Goal: Task Accomplishment & Management: Manage account settings

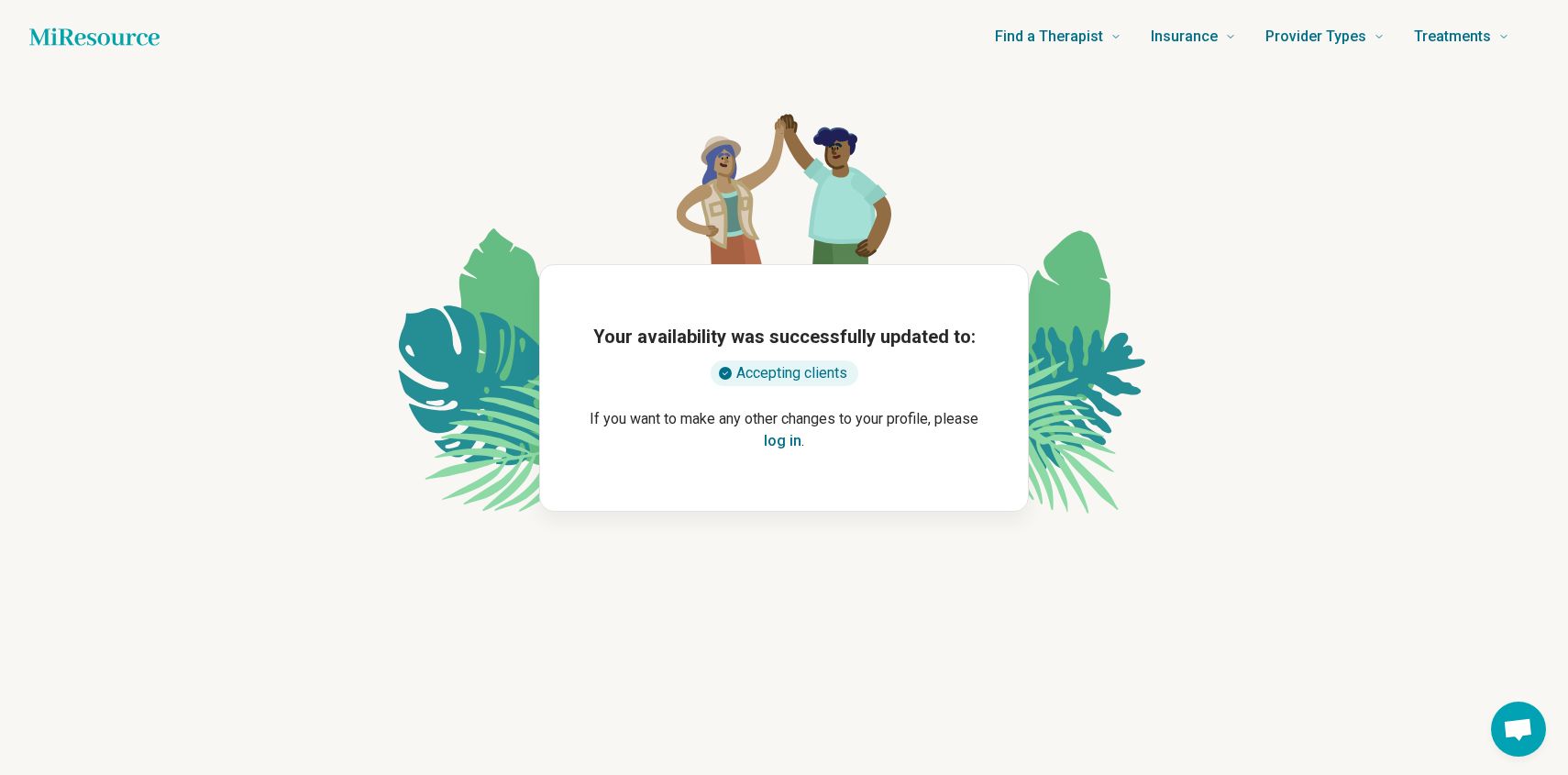
click at [781, 441] on button "log in" at bounding box center [782, 441] width 37 height 22
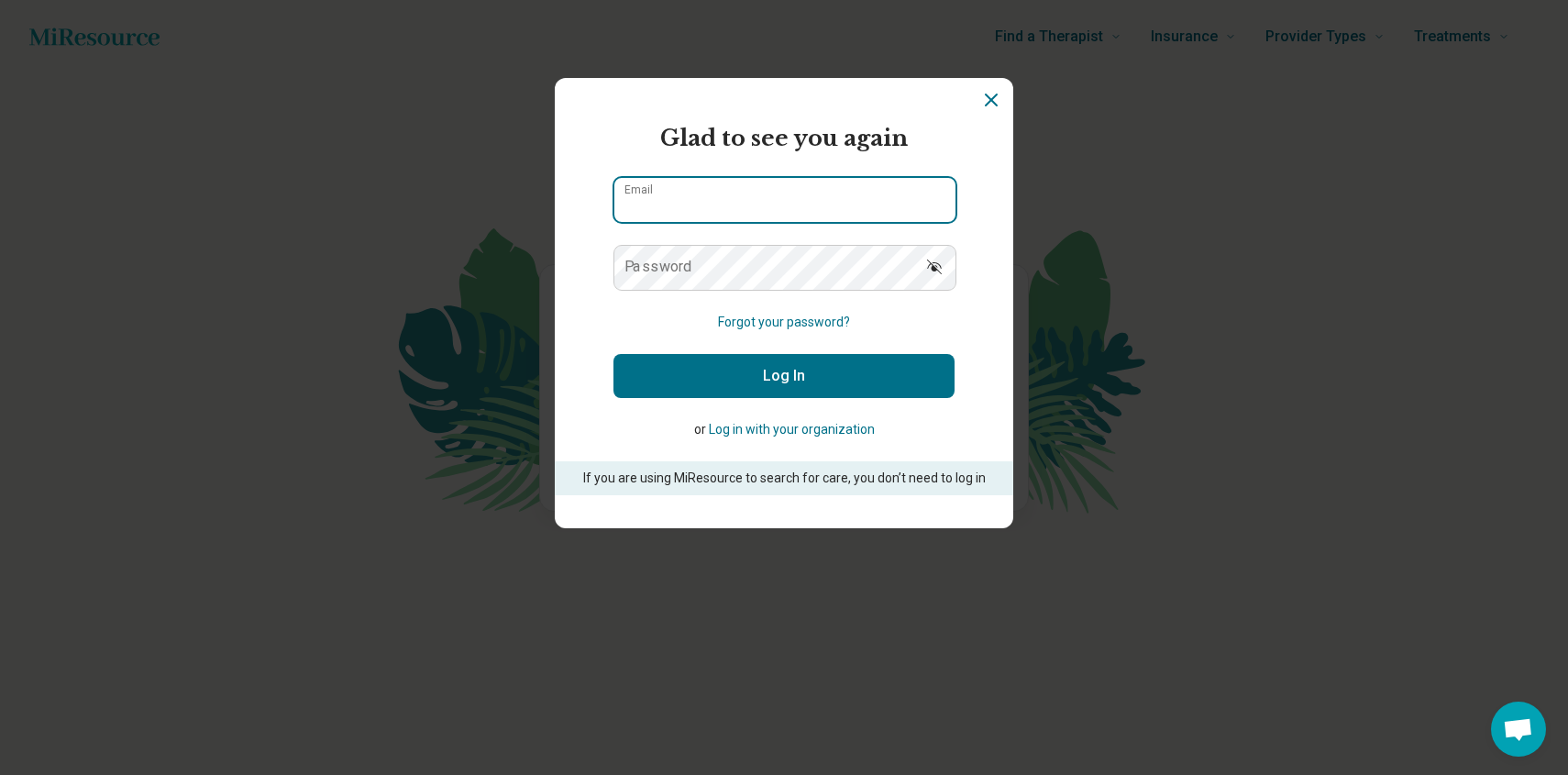
type input "**********"
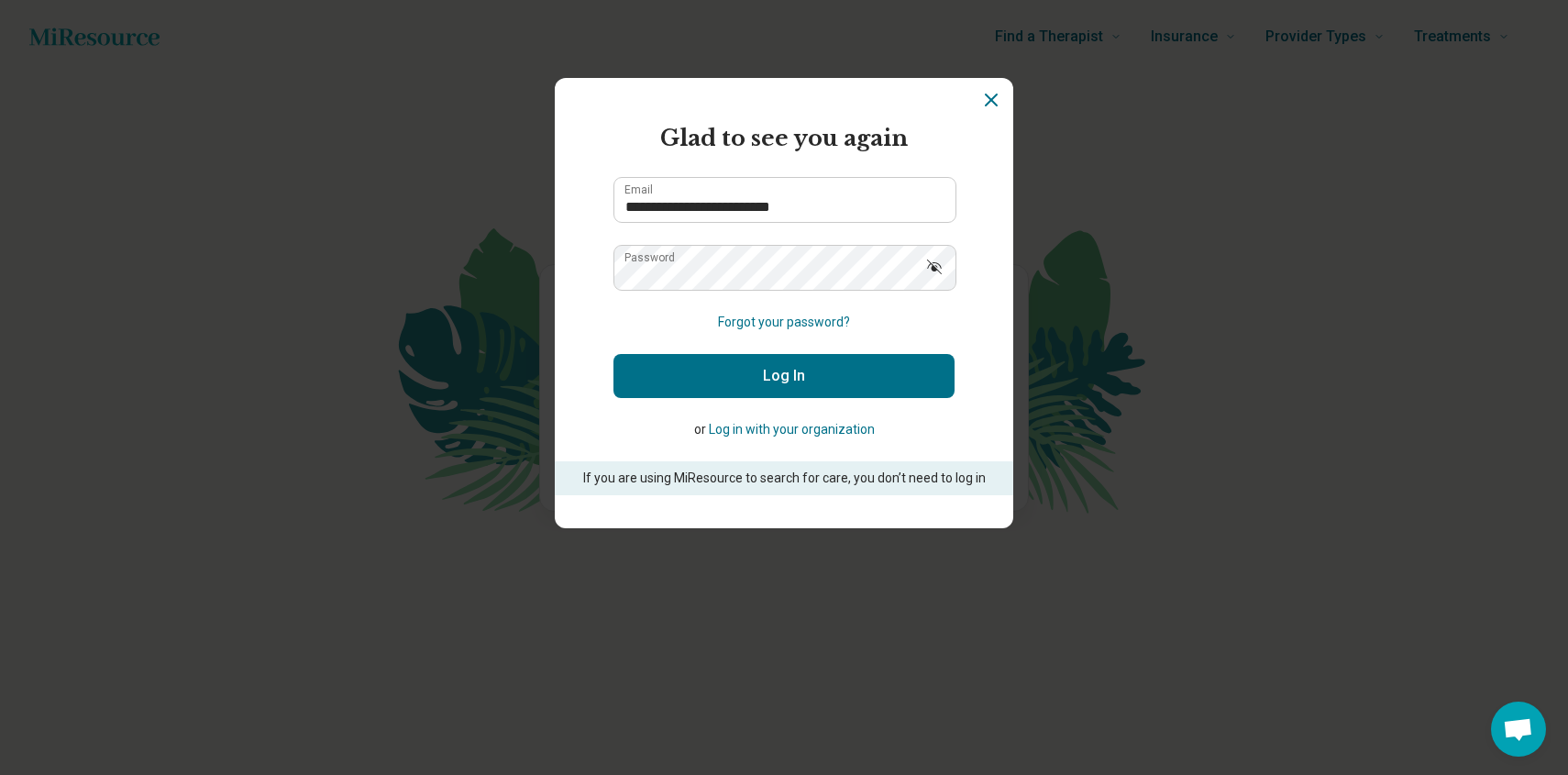
click at [787, 387] on button "Log In" at bounding box center [783, 375] width 341 height 44
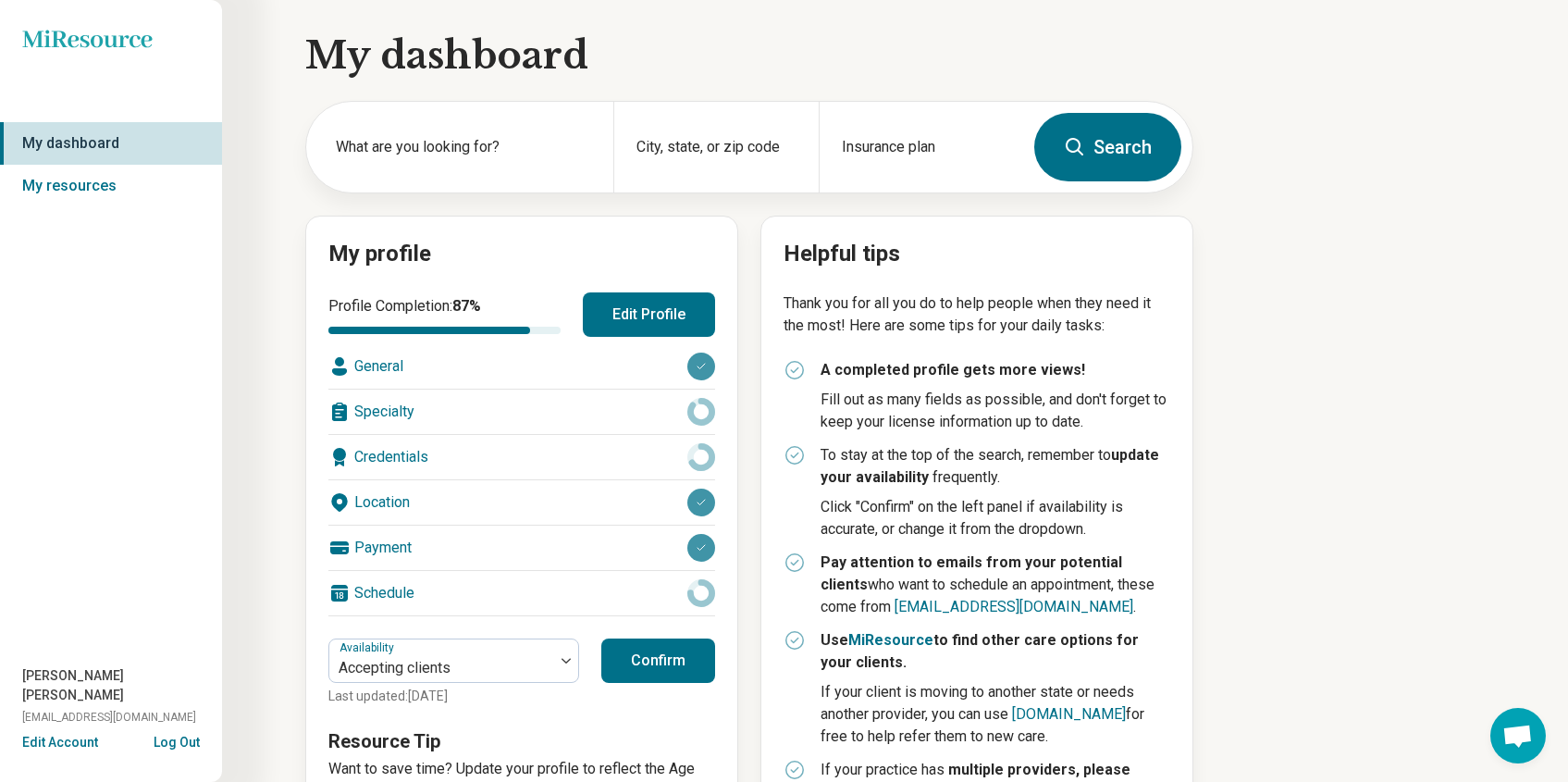
scroll to position [1, 0]
click at [613, 320] on button "Edit Profile" at bounding box center [649, 313] width 132 height 44
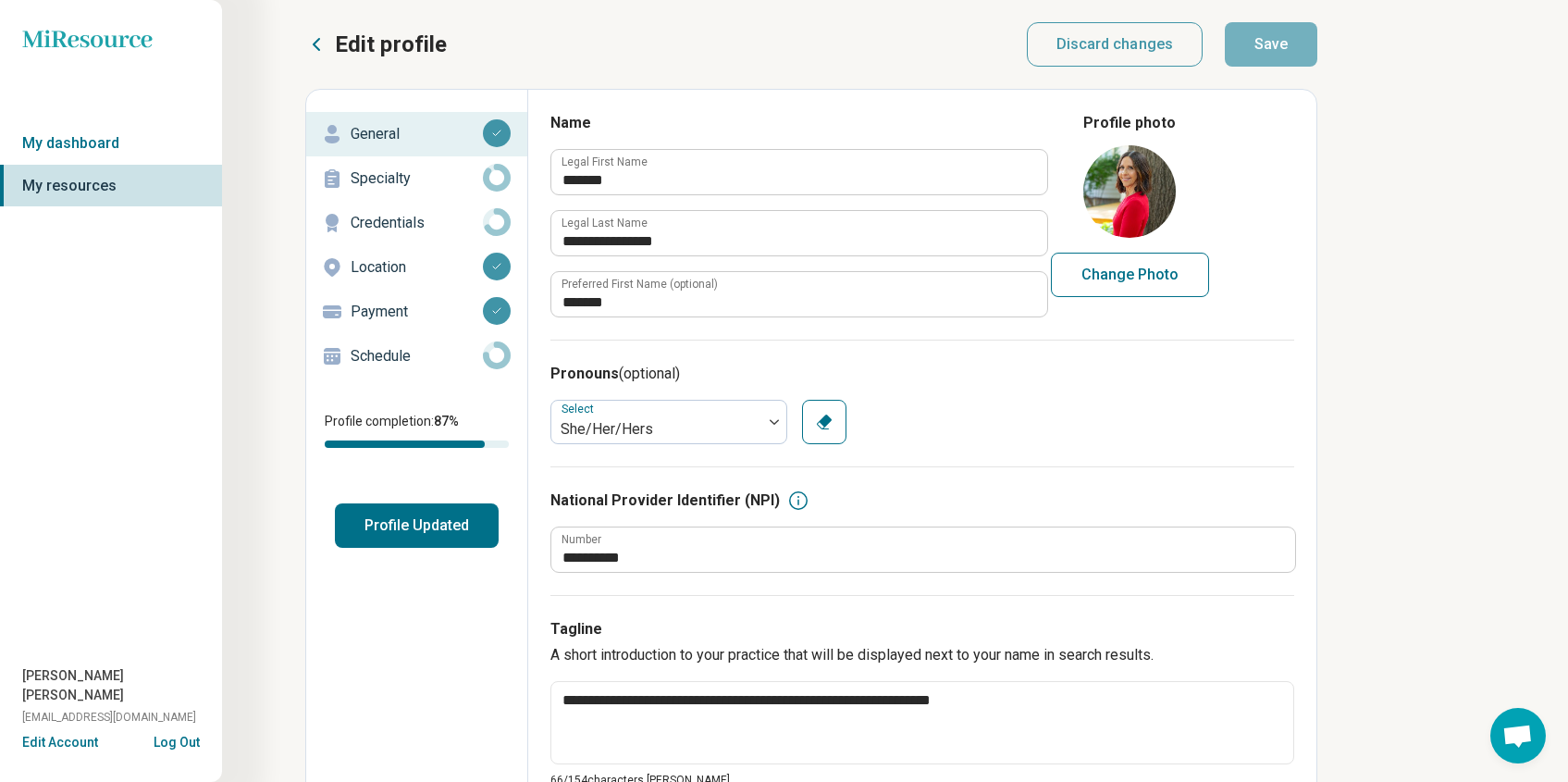
click at [385, 180] on p "Specialty" at bounding box center [416, 179] width 132 height 23
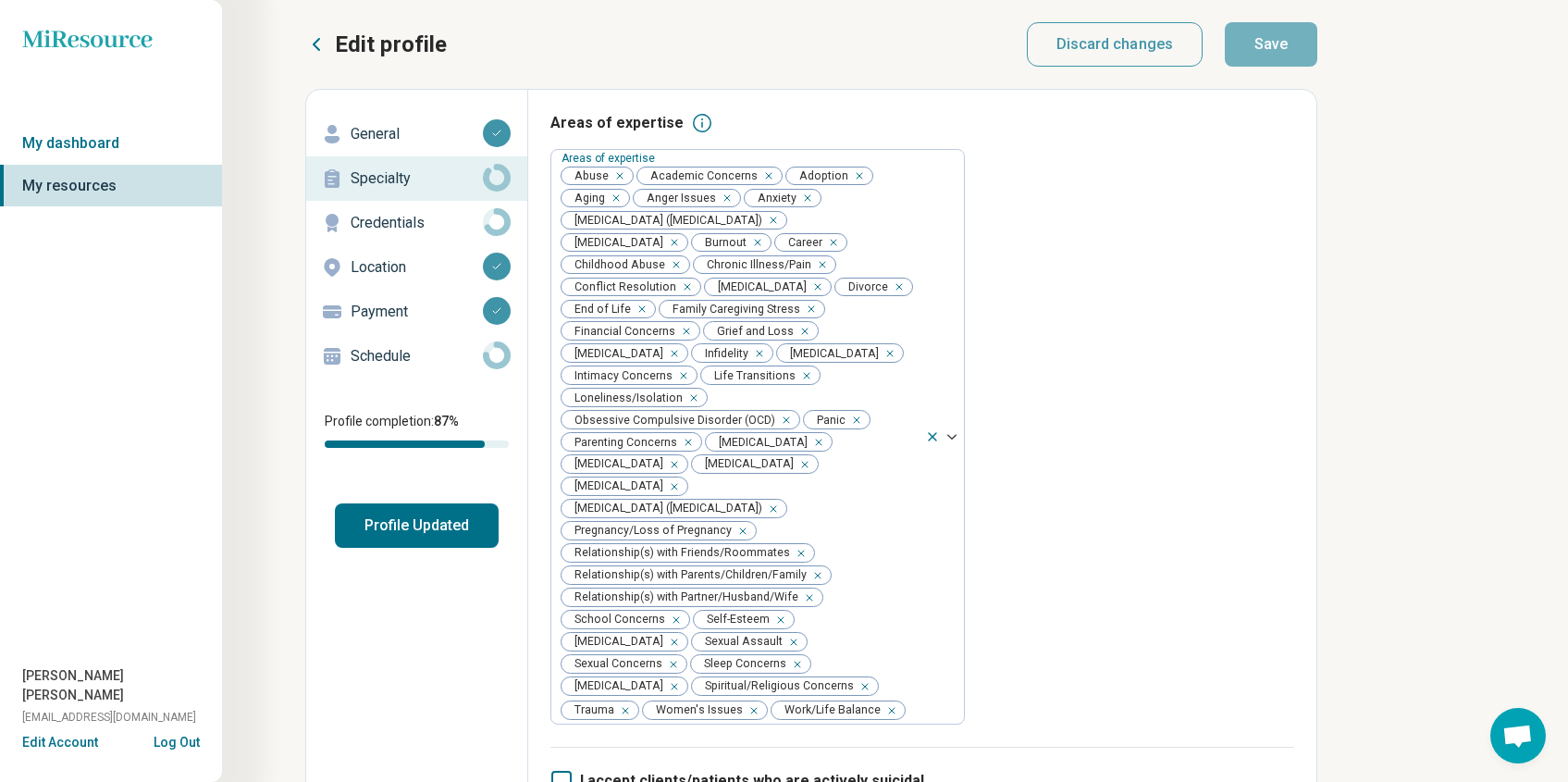
click at [413, 219] on p "Credentials" at bounding box center [416, 223] width 132 height 23
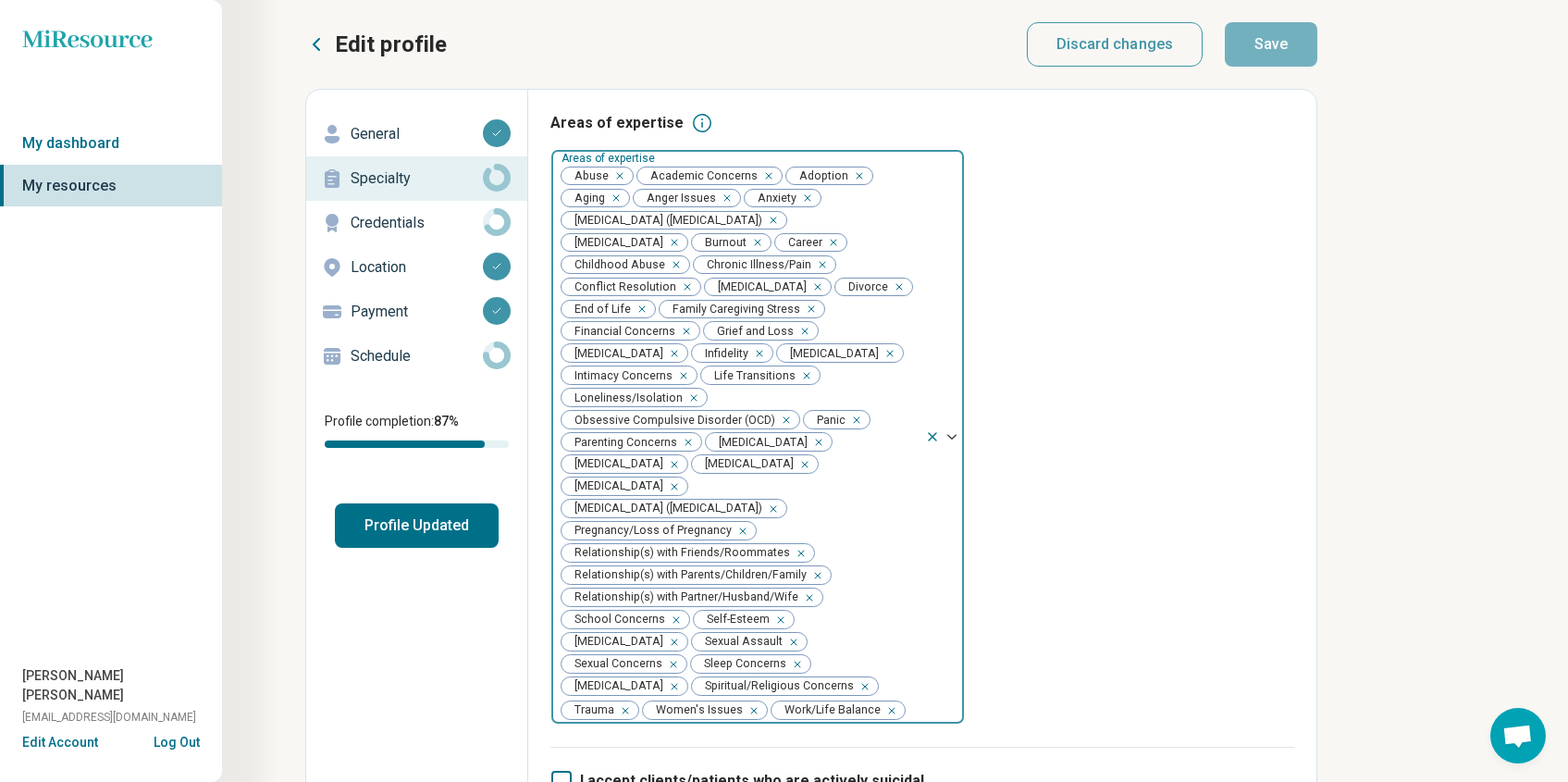
type textarea "*"
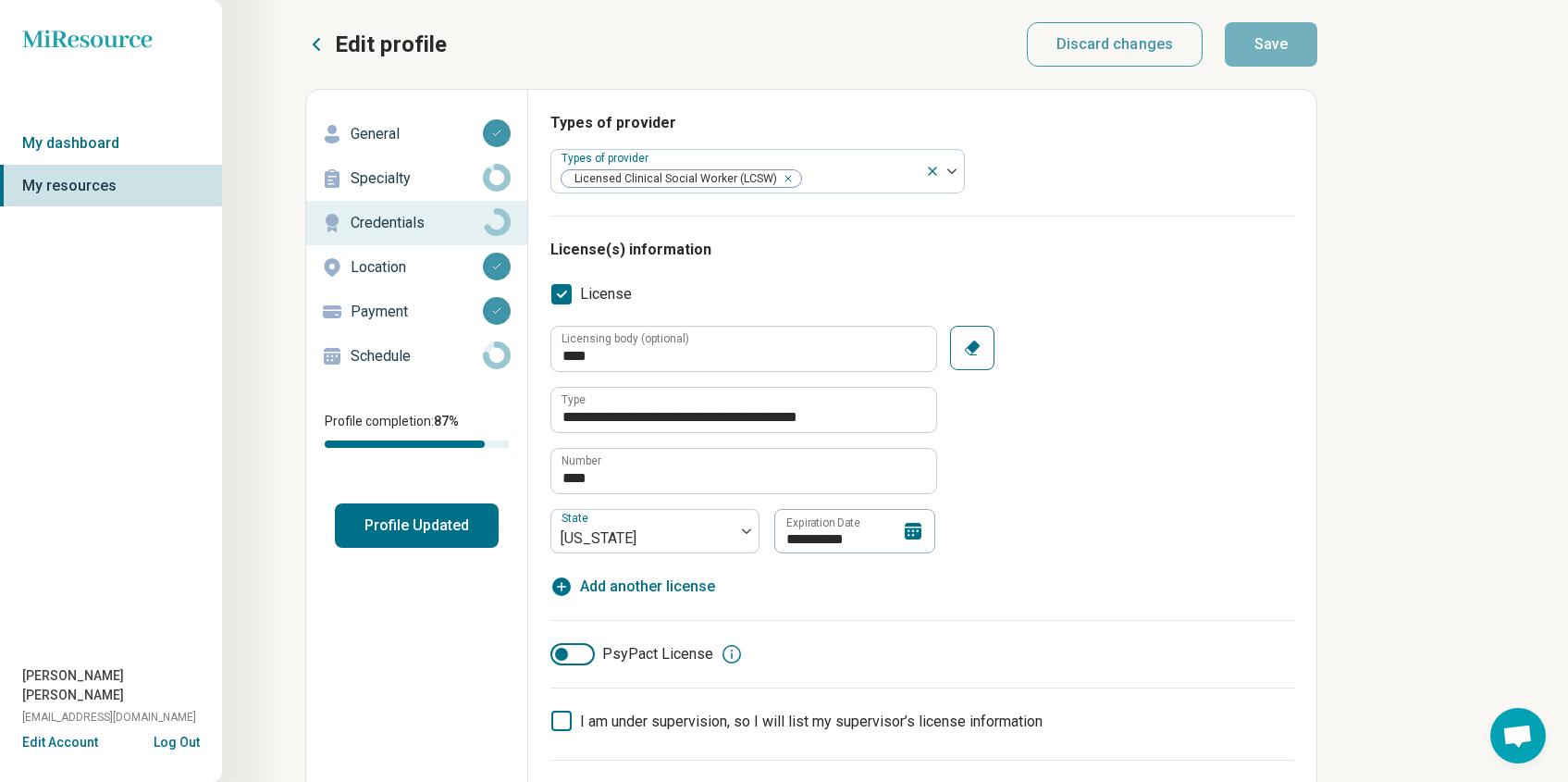
click at [312, 38] on icon at bounding box center [317, 45] width 22 height 23
